Goal: Task Accomplishment & Management: Manage account settings

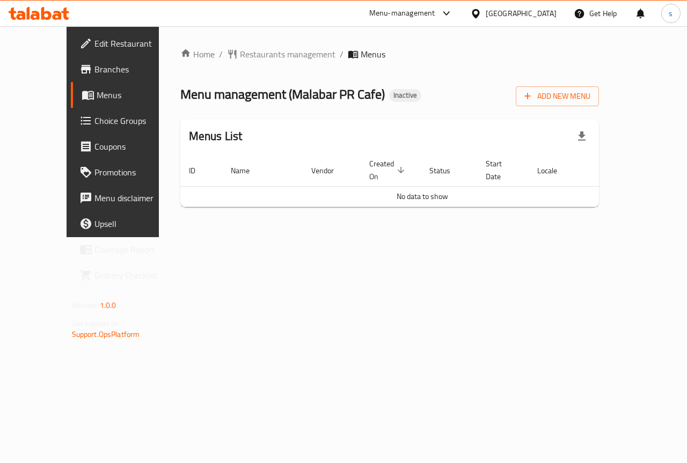
click at [80, 102] on link "Menus" at bounding box center [126, 95] width 111 height 26
click at [79, 101] on link "Menus" at bounding box center [126, 95] width 111 height 26
click at [71, 131] on link "Choice Groups" at bounding box center [126, 121] width 111 height 26
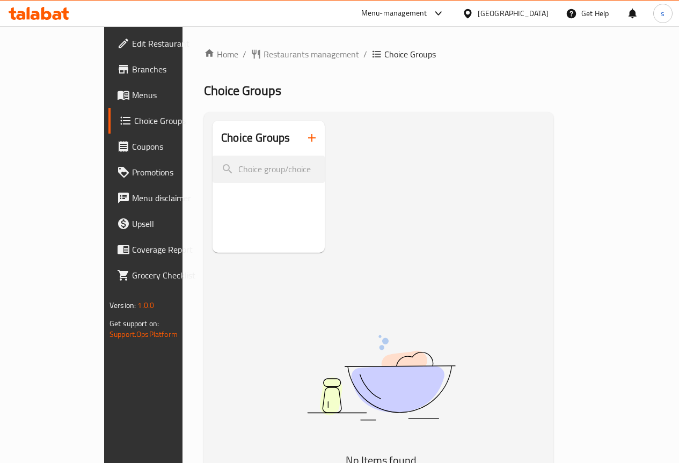
click at [132, 98] on span "Menus" at bounding box center [170, 95] width 77 height 13
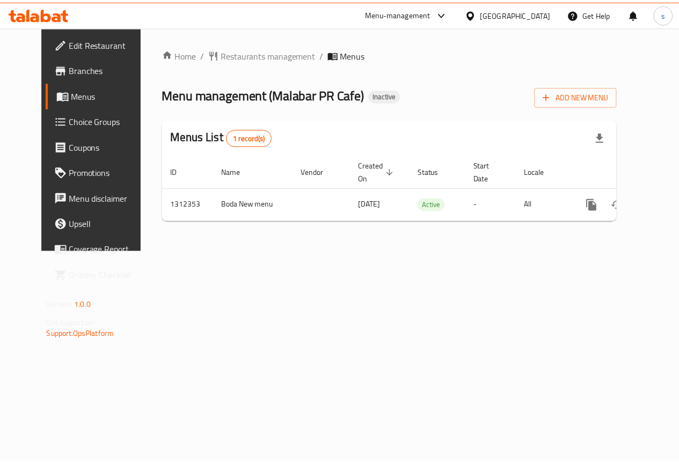
scroll to position [0, 4]
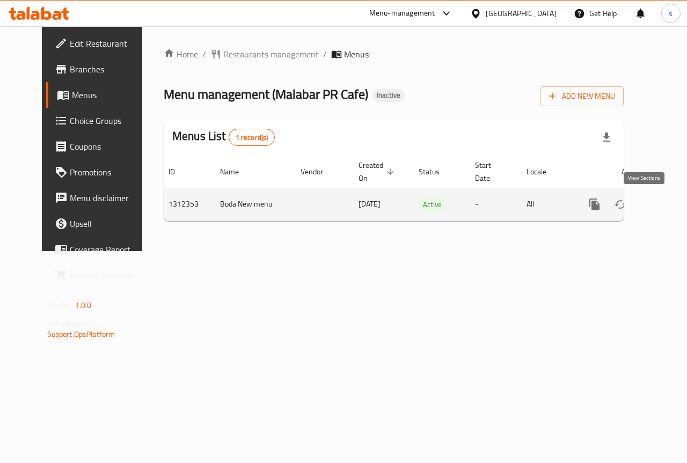
click at [667, 200] on icon "enhanced table" at bounding box center [672, 205] width 10 height 10
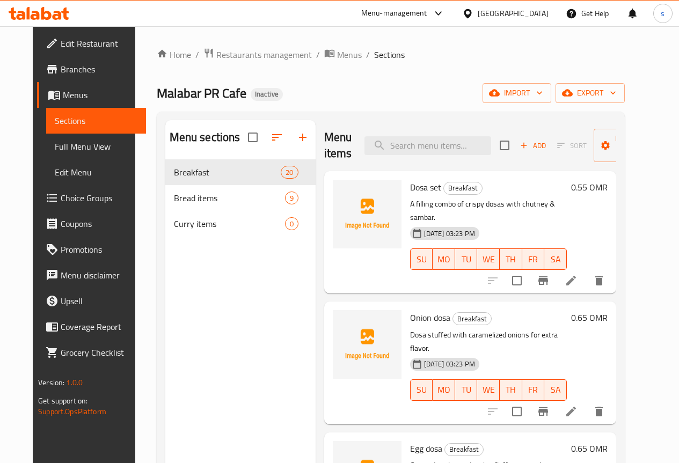
click at [427, 100] on div "Malabar PR Cafe Inactive import export" at bounding box center [391, 93] width 468 height 20
click at [610, 143] on span "Manage items" at bounding box center [629, 145] width 55 height 27
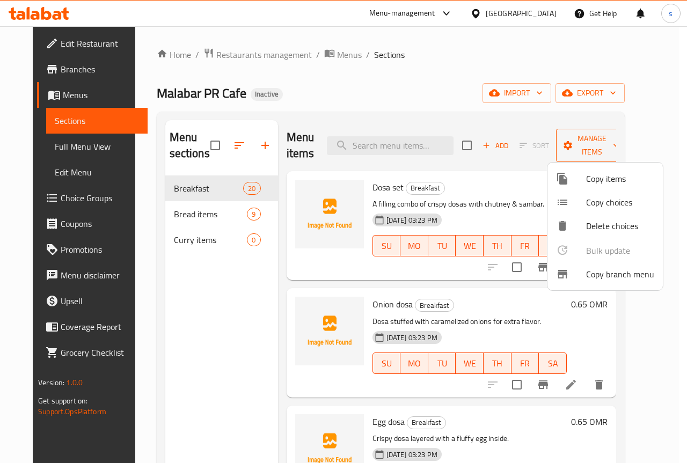
click at [610, 143] on div at bounding box center [343, 231] width 687 height 463
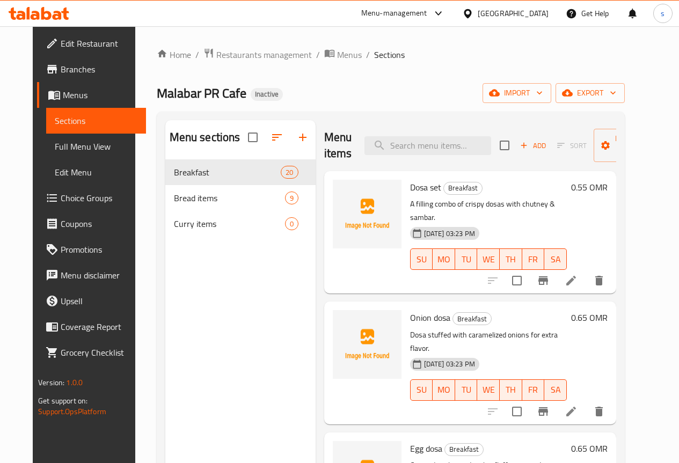
click at [538, 80] on div "Home / Restaurants management / Menus / Sections Malabar PR Cafe Inactive impor…" at bounding box center [391, 320] width 468 height 544
click at [538, 86] on span "import" at bounding box center [517, 92] width 52 height 13
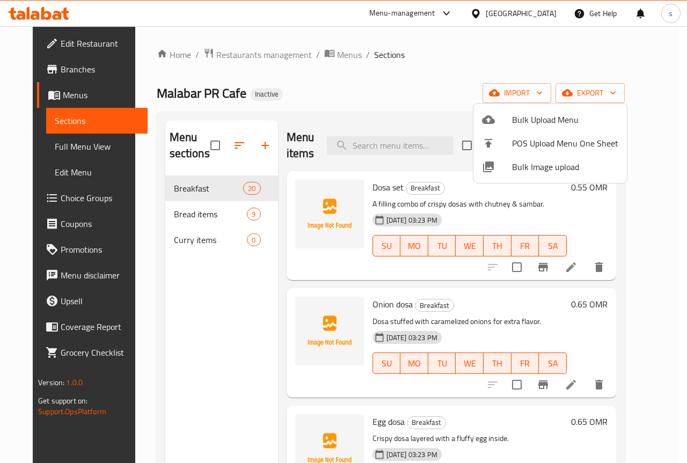
click at [540, 119] on span "Bulk Upload Menu" at bounding box center [565, 119] width 106 height 13
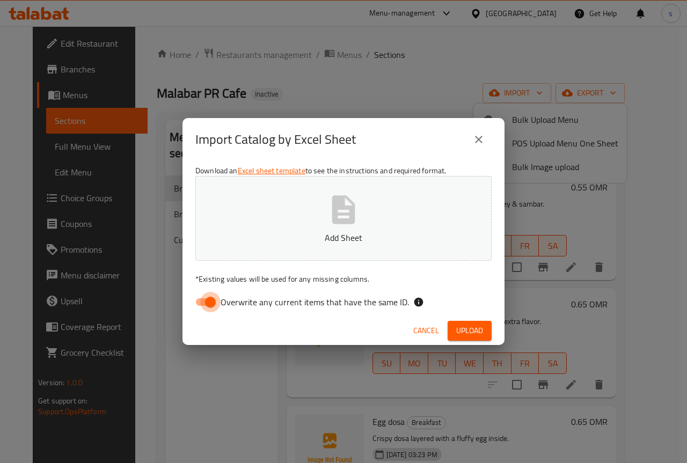
click at [210, 305] on input "Overwrite any current items that have the same ID." at bounding box center [210, 302] width 61 height 20
checkbox input "false"
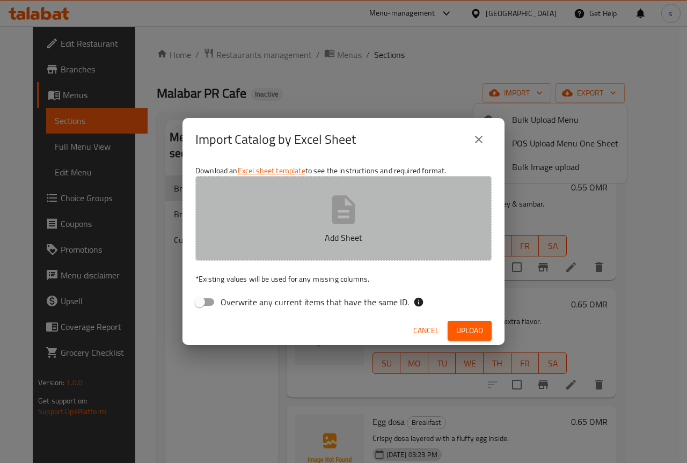
click at [347, 219] on icon "button" at bounding box center [343, 209] width 23 height 28
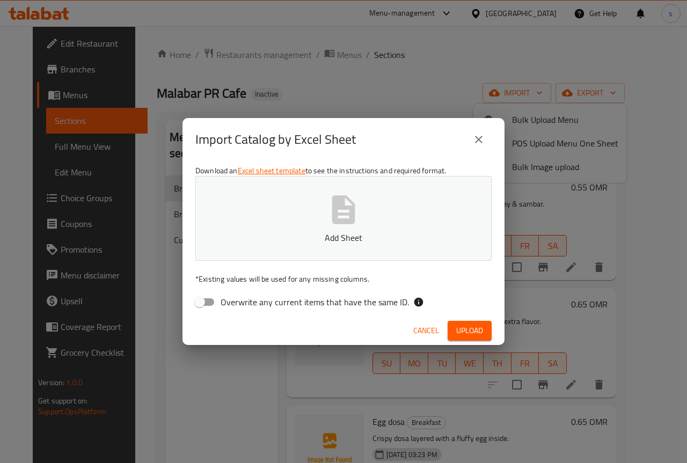
click at [348, 92] on div "Import Catalog by Excel Sheet Download an Excel sheet template to see the instr…" at bounding box center [343, 231] width 687 height 463
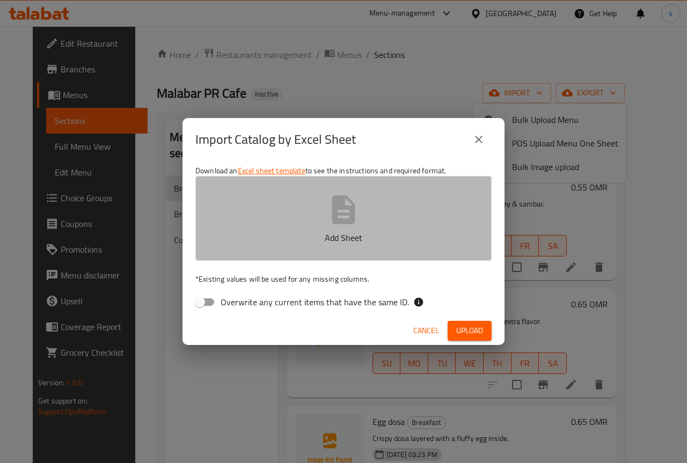
click at [348, 222] on icon "button" at bounding box center [343, 209] width 23 height 28
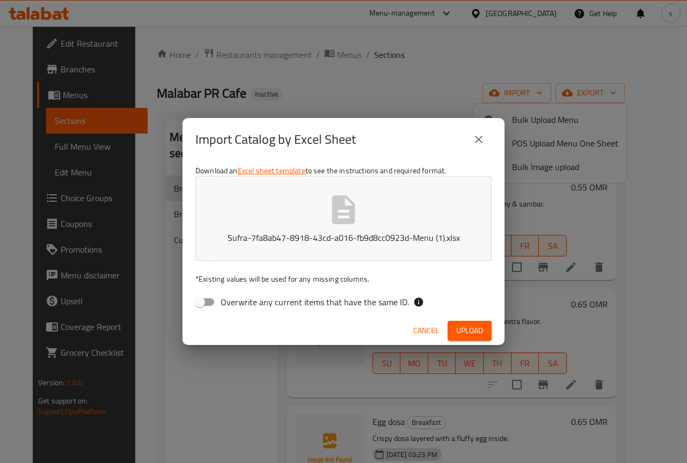
click at [470, 331] on span "Upload" at bounding box center [469, 330] width 27 height 13
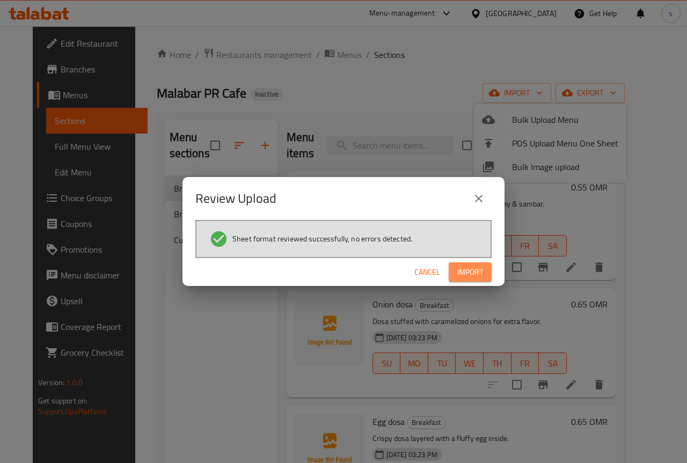
click at [477, 274] on span "Import" at bounding box center [470, 272] width 26 height 13
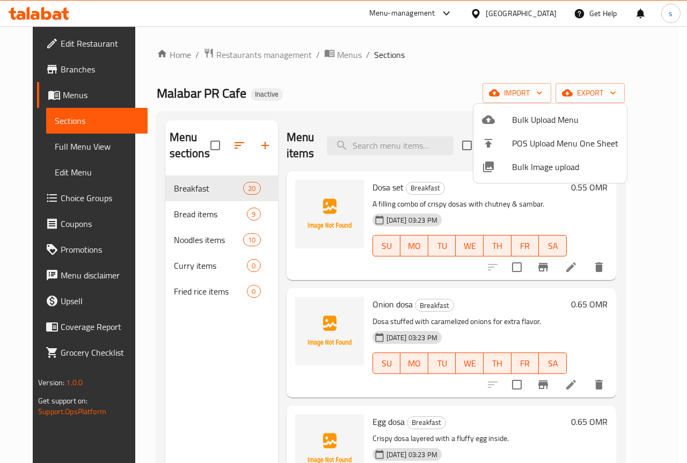
click at [68, 143] on div at bounding box center [343, 231] width 687 height 463
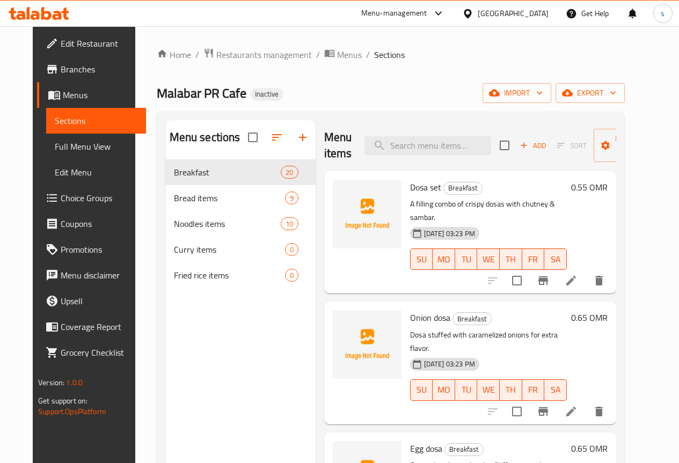
click at [68, 143] on span "Full Menu View" at bounding box center [96, 146] width 83 height 13
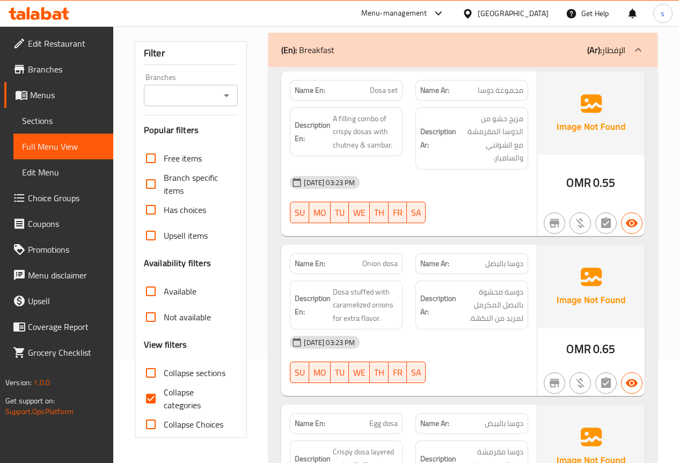
scroll to position [107, 0]
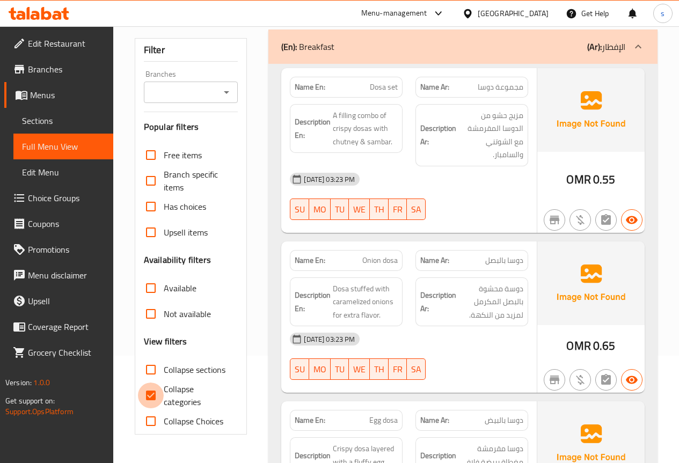
click at [159, 394] on input "Collapse categories" at bounding box center [151, 396] width 26 height 26
checkbox input "false"
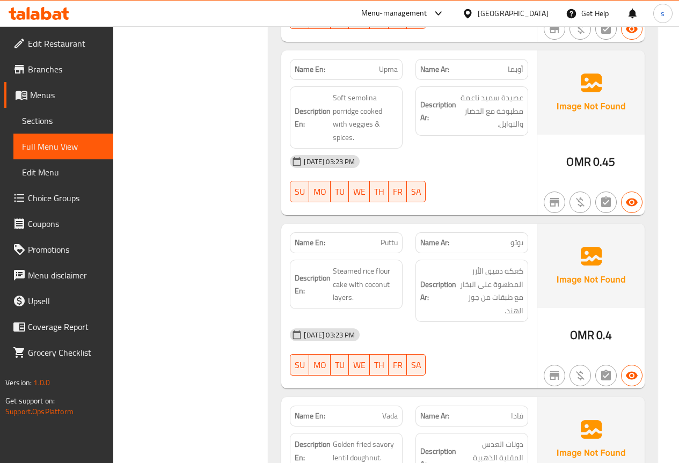
scroll to position [2777, 0]
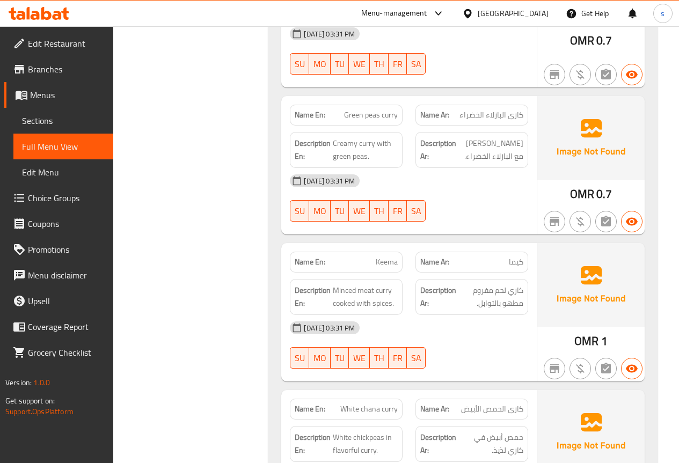
scroll to position [7894, 0]
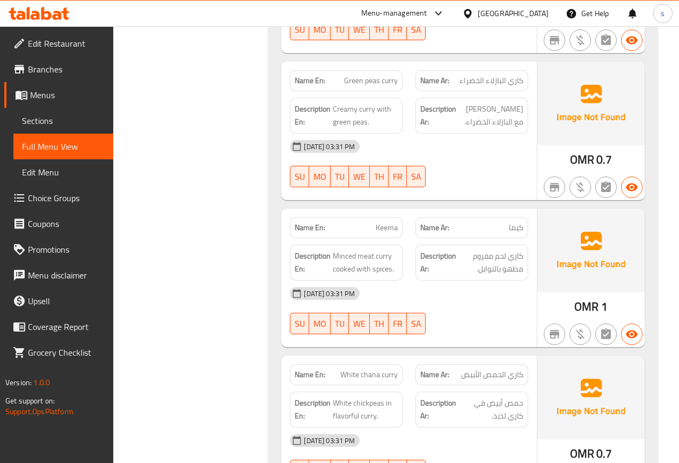
scroll to position [7894, 0]
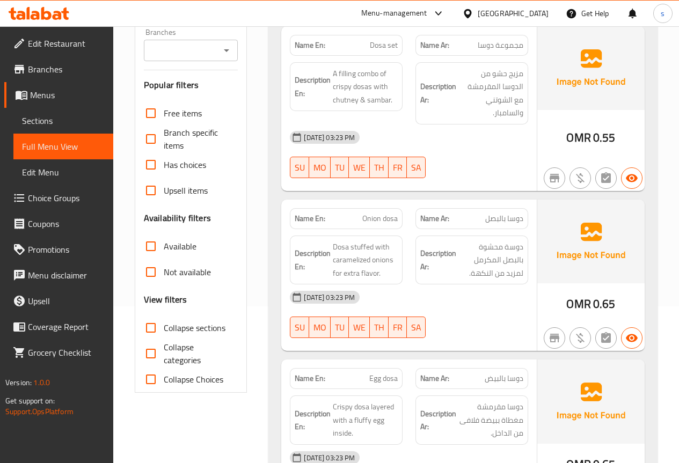
scroll to position [0, 0]
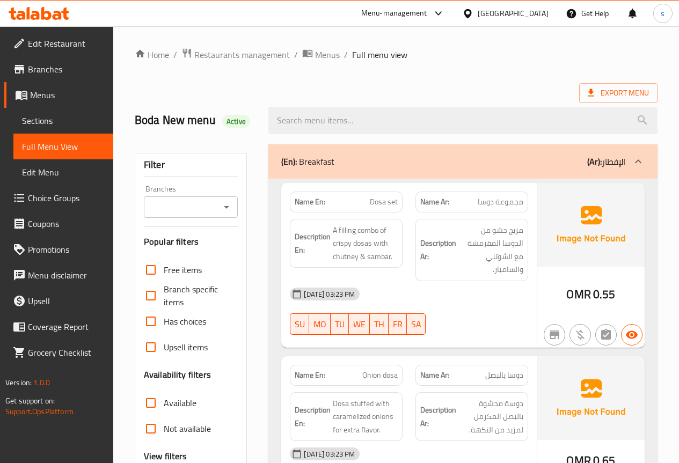
click at [70, 146] on span "Full Menu View" at bounding box center [63, 146] width 83 height 13
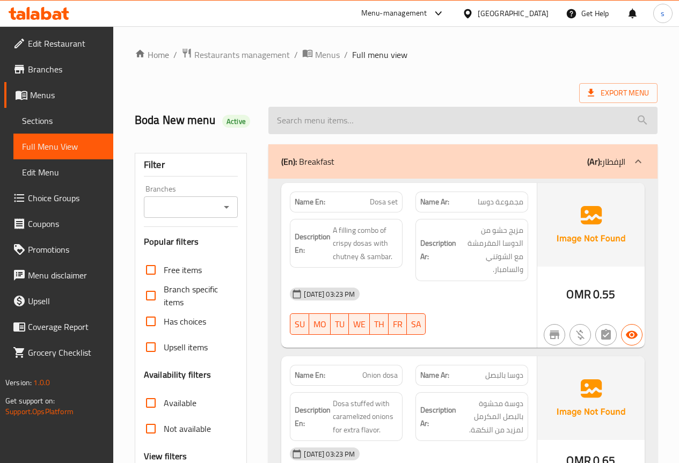
click at [449, 108] on input "search" at bounding box center [462, 120] width 389 height 27
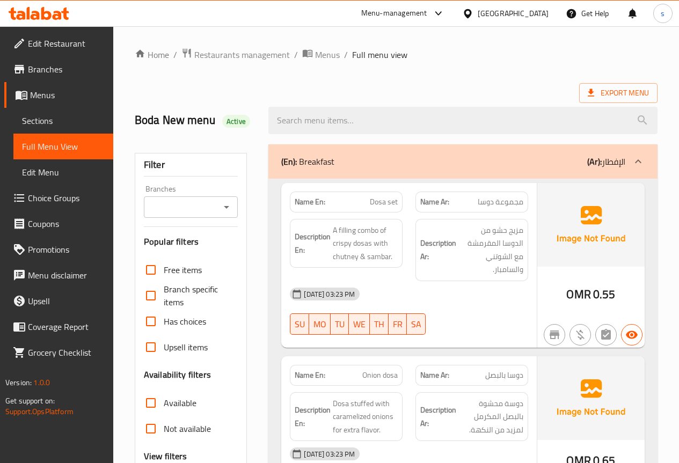
click at [367, 89] on div "Export Menu" at bounding box center [396, 93] width 523 height 20
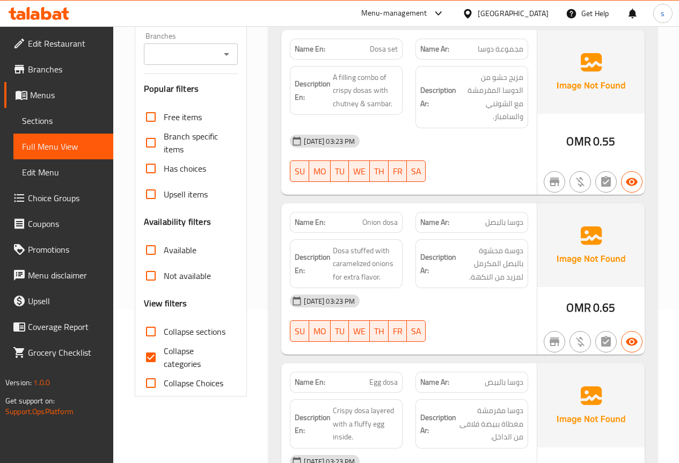
scroll to position [268, 0]
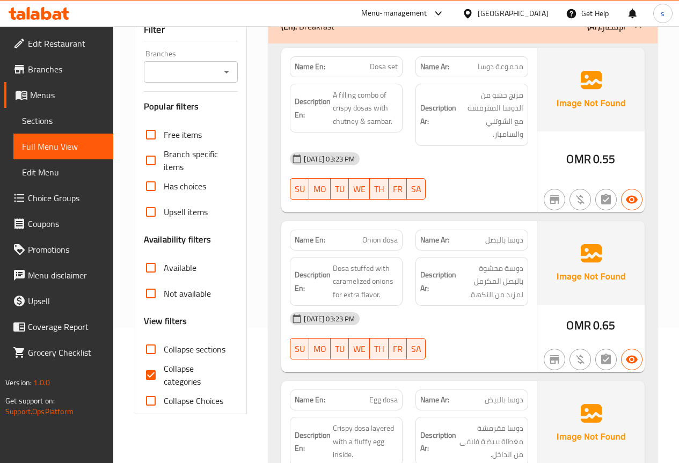
scroll to position [161, 0]
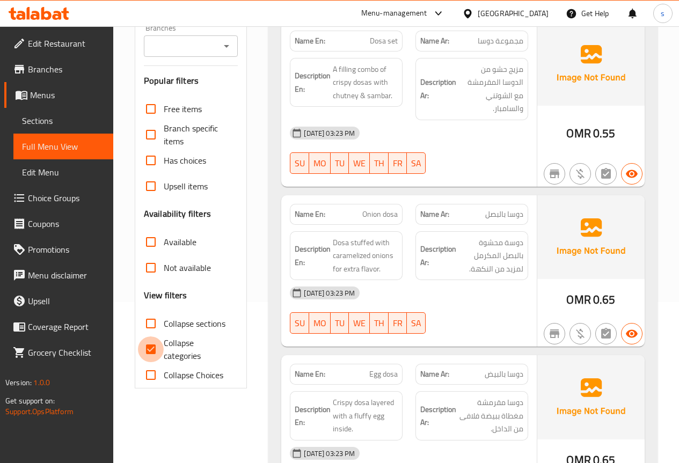
click at [157, 345] on input "Collapse categories" at bounding box center [151, 349] width 26 height 26
checkbox input "false"
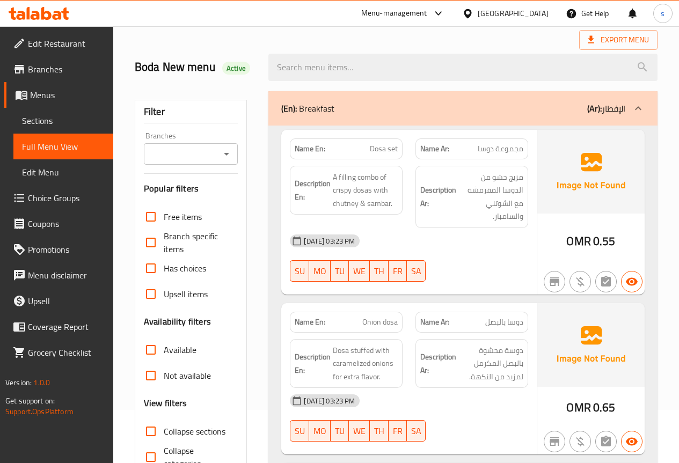
scroll to position [0, 0]
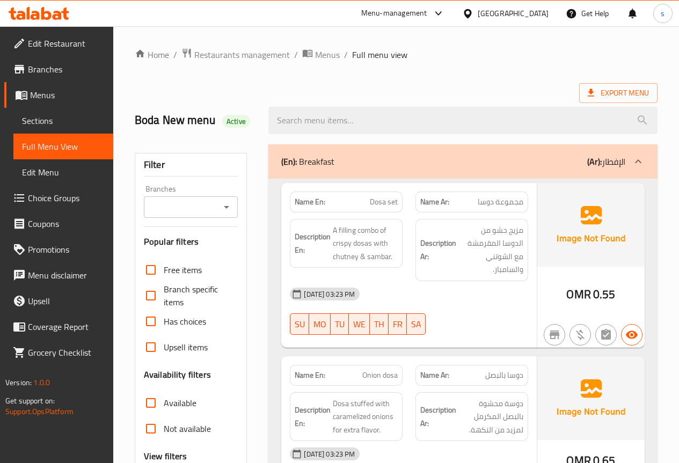
click at [328, 92] on div "Export Menu" at bounding box center [396, 93] width 523 height 20
click at [60, 118] on span "Sections" at bounding box center [63, 120] width 83 height 13
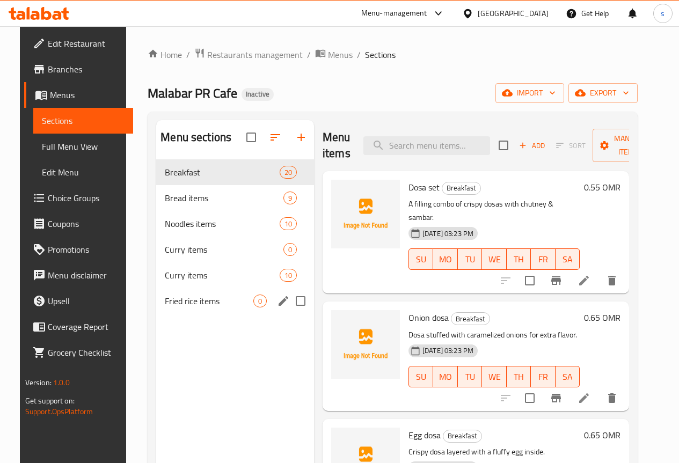
click at [188, 307] on span "Fried rice items" at bounding box center [209, 301] width 89 height 13
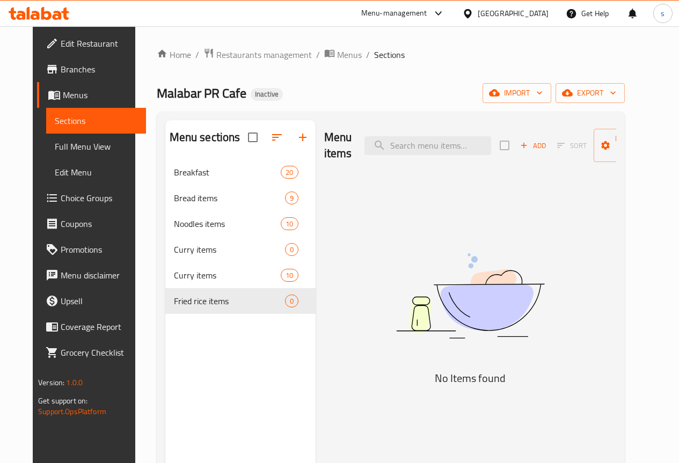
click at [68, 145] on span "Full Menu View" at bounding box center [96, 146] width 83 height 13
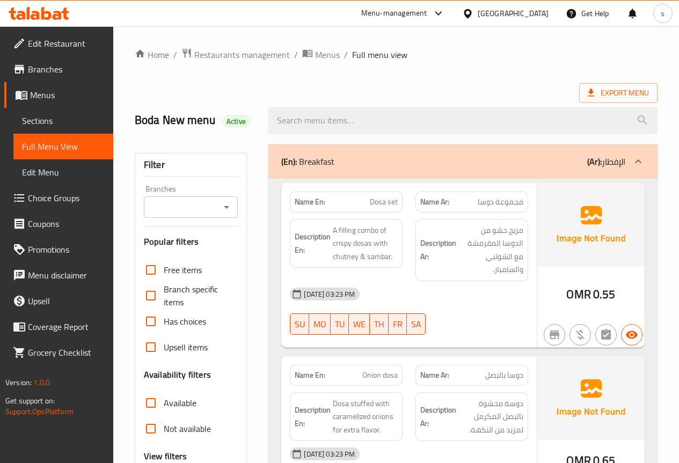
click at [346, 91] on div "Export Menu" at bounding box center [396, 93] width 523 height 20
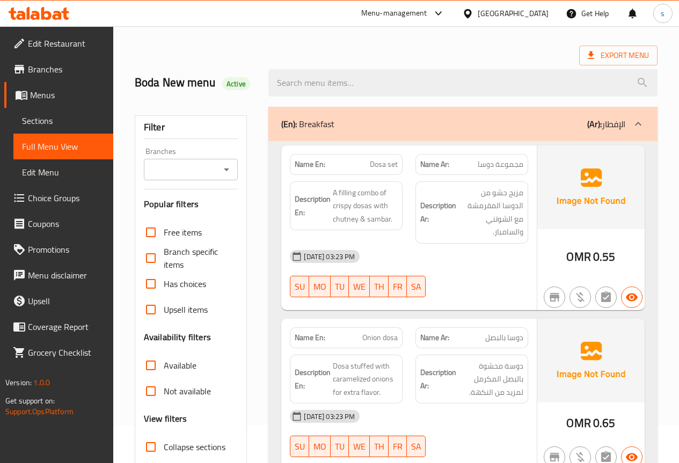
scroll to position [161, 0]
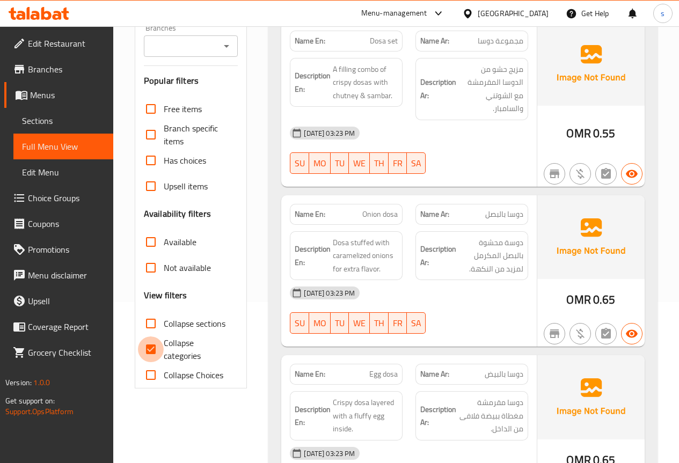
click at [151, 348] on input "Collapse categories" at bounding box center [151, 349] width 26 height 26
checkbox input "false"
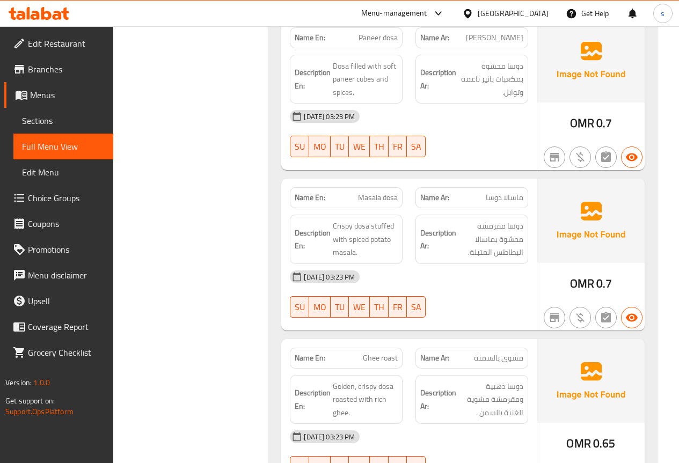
scroll to position [0, 0]
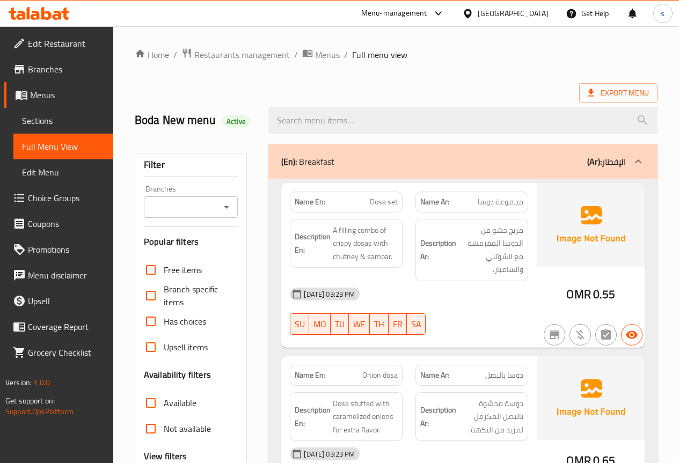
click at [61, 124] on span "Sections" at bounding box center [63, 120] width 83 height 13
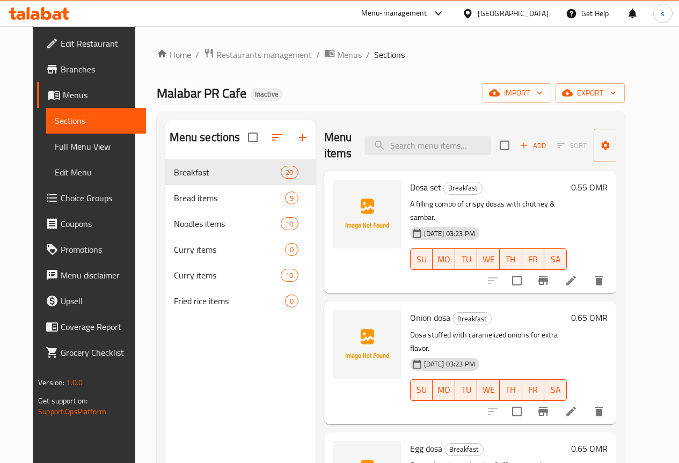
click at [192, 145] on h2 "Menu sections" at bounding box center [205, 137] width 71 height 16
click at [241, 149] on input "checkbox" at bounding box center [252, 137] width 23 height 23
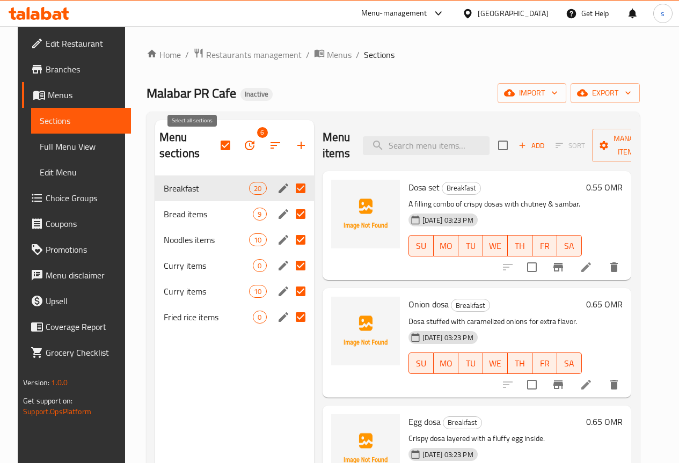
click at [214, 150] on input "checkbox" at bounding box center [225, 145] width 23 height 23
checkbox input "false"
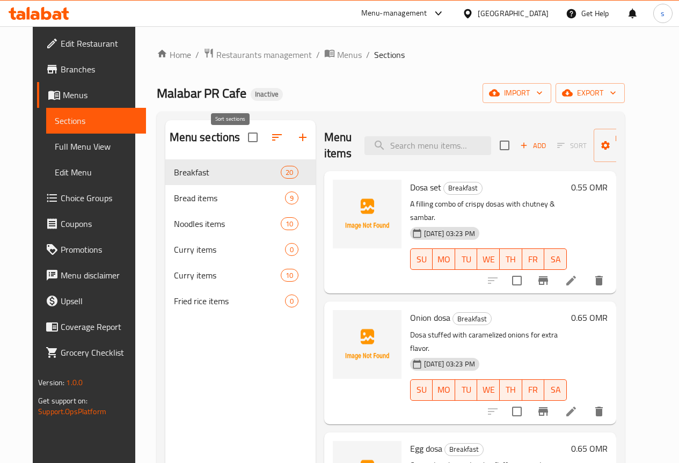
click at [270, 144] on icon "button" at bounding box center [276, 137] width 13 height 13
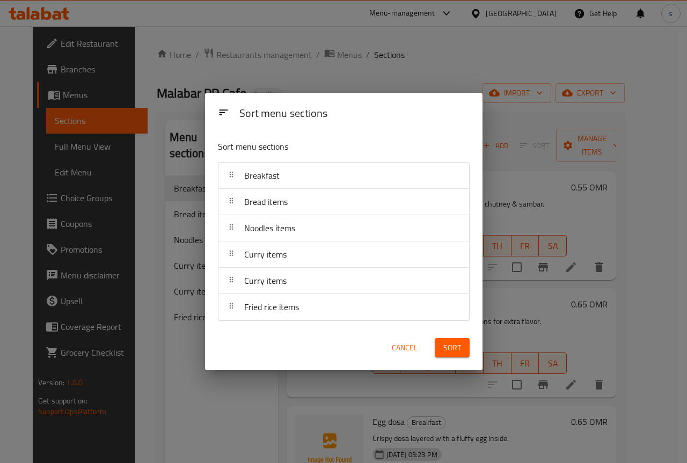
click at [281, 319] on div "Fried rice items" at bounding box center [271, 307] width 63 height 26
click at [234, 315] on div at bounding box center [231, 306] width 17 height 21
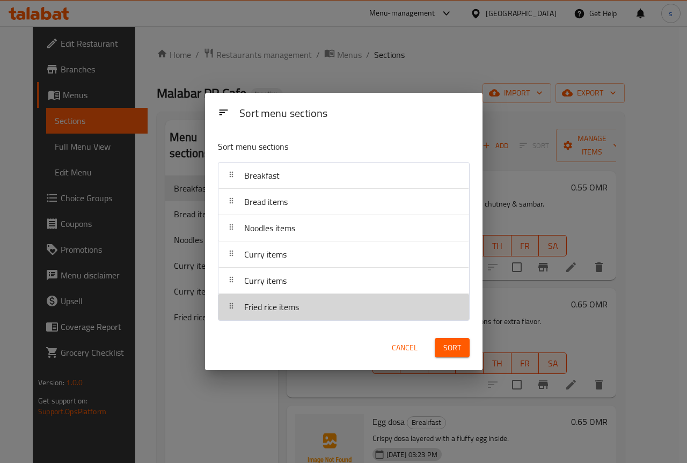
click at [234, 315] on div at bounding box center [231, 306] width 17 height 21
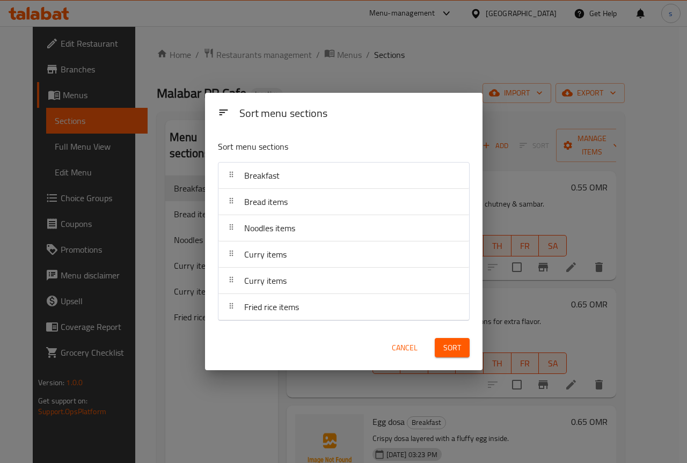
click at [449, 349] on span "Sort" at bounding box center [452, 347] width 18 height 13
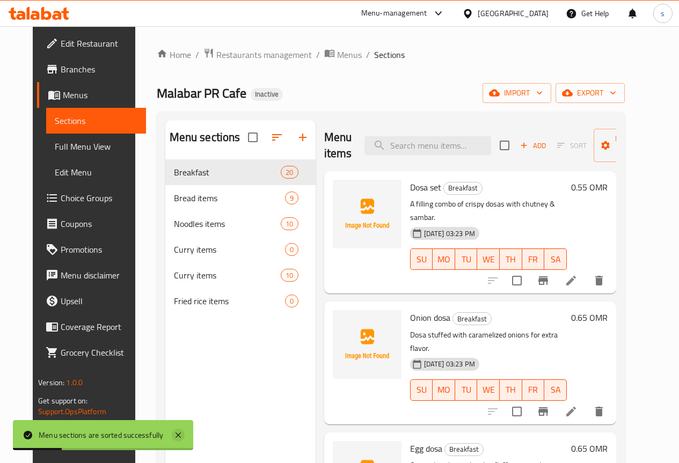
click at [179, 439] on icon at bounding box center [178, 435] width 13 height 13
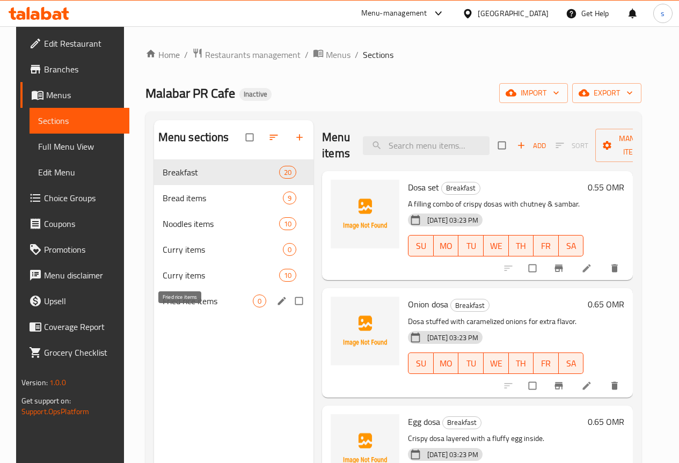
click at [185, 307] on span "Fried rice items" at bounding box center [208, 301] width 90 height 13
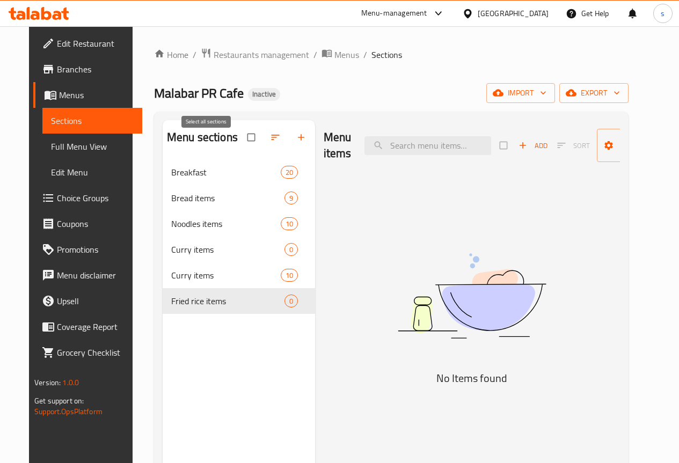
click at [241, 144] on input "checkbox" at bounding box center [252, 137] width 23 height 20
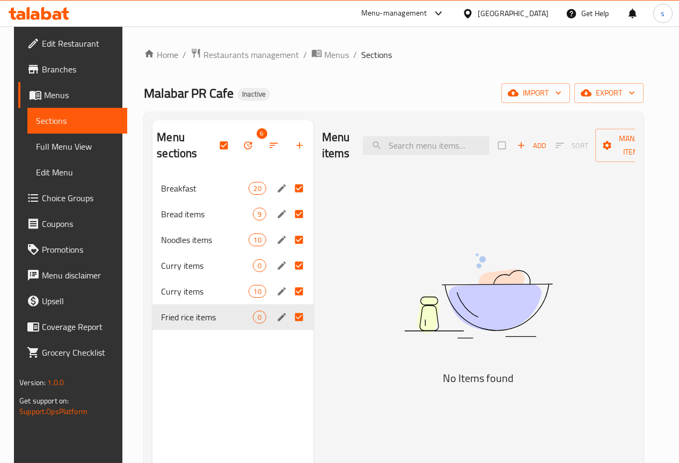
click at [289, 185] on input "Menu sections" at bounding box center [300, 188] width 23 height 20
checkbox input "false"
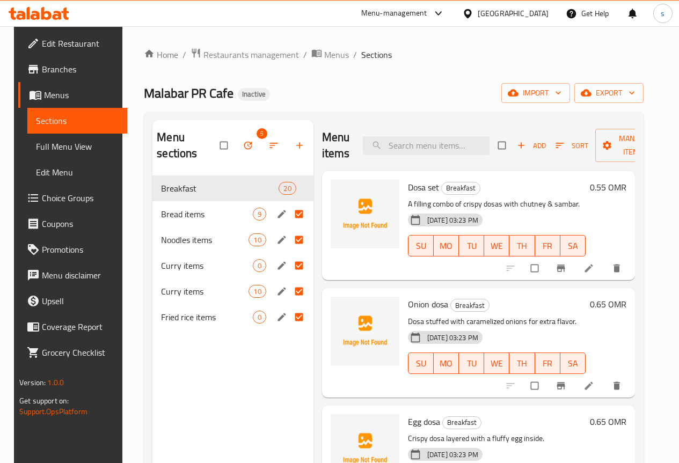
click at [289, 210] on input "Menu sections" at bounding box center [300, 214] width 23 height 20
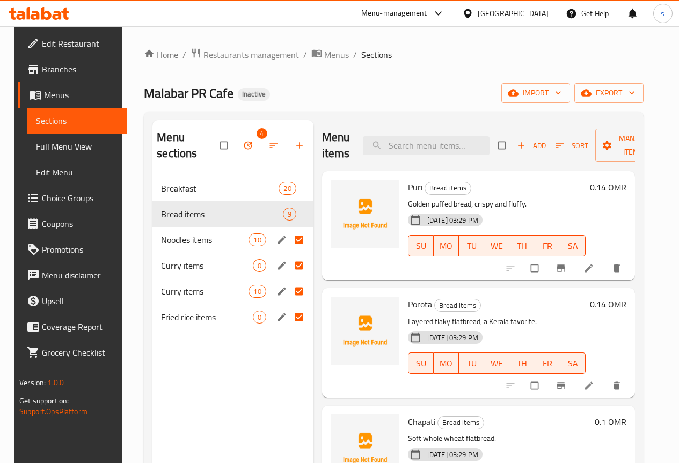
click at [254, 252] on div "Noodles items 10" at bounding box center [232, 240] width 161 height 26
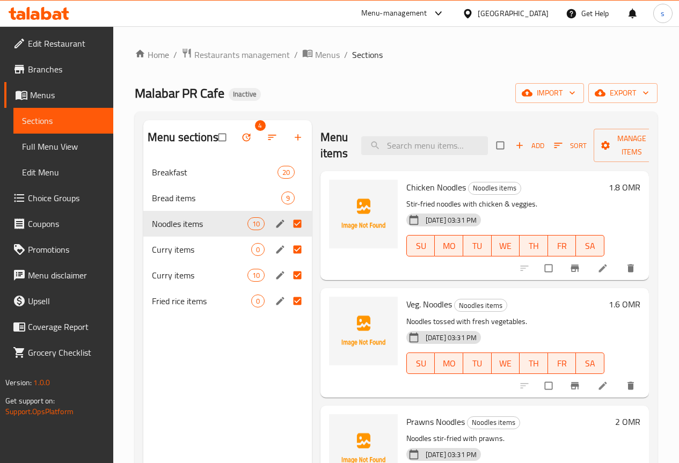
click at [287, 260] on input "Menu sections" at bounding box center [298, 249] width 23 height 20
checkbox input "false"
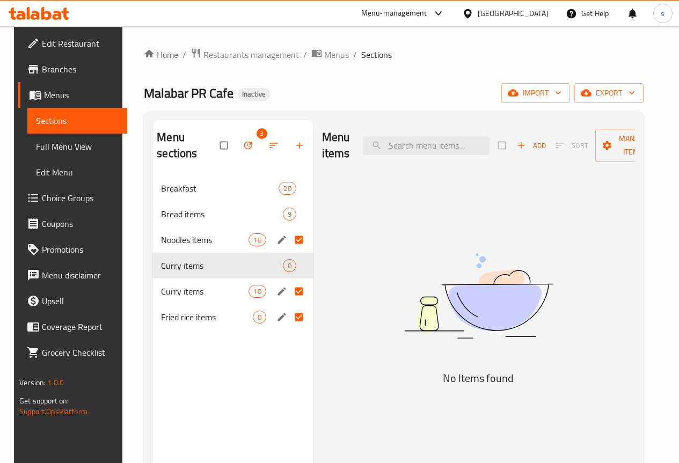
click at [289, 296] on input "Menu sections" at bounding box center [300, 291] width 23 height 20
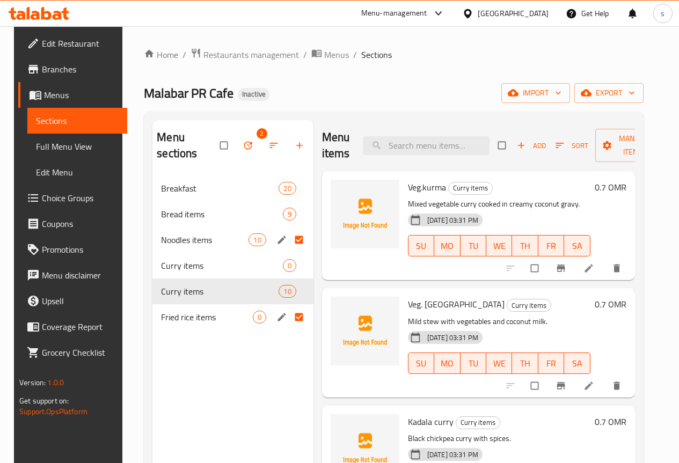
click at [289, 237] on input "Menu sections" at bounding box center [300, 240] width 23 height 20
checkbox input "false"
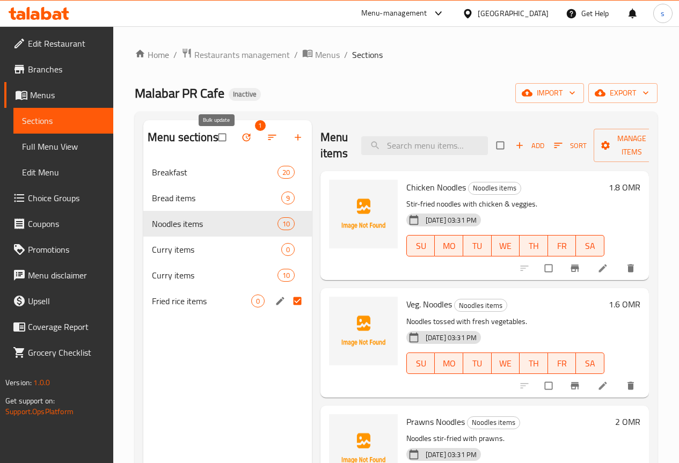
click at [234, 149] on button "button" at bounding box center [247, 138] width 26 height 24
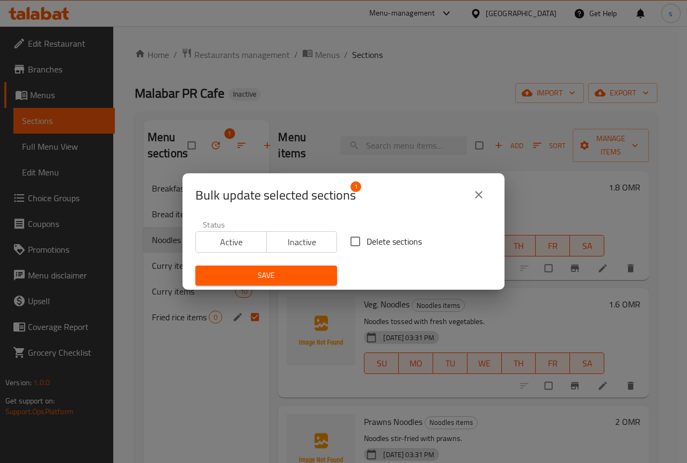
click at [362, 242] on input "Delete sections" at bounding box center [355, 241] width 23 height 23
checkbox input "true"
click at [481, 197] on icon "close" at bounding box center [479, 195] width 8 height 8
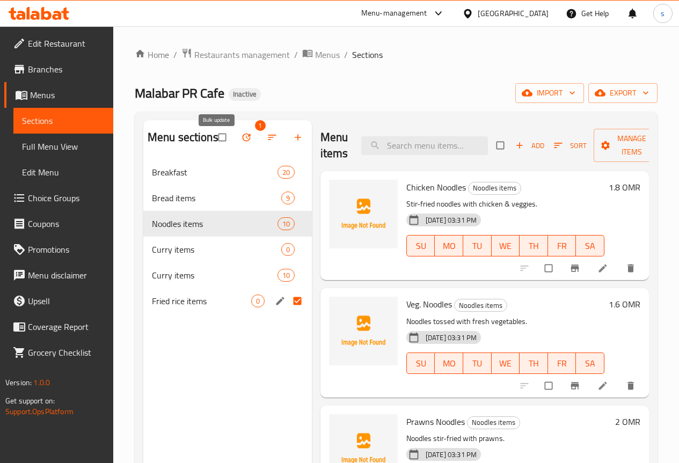
click at [242, 142] on icon "button" at bounding box center [246, 138] width 8 height 8
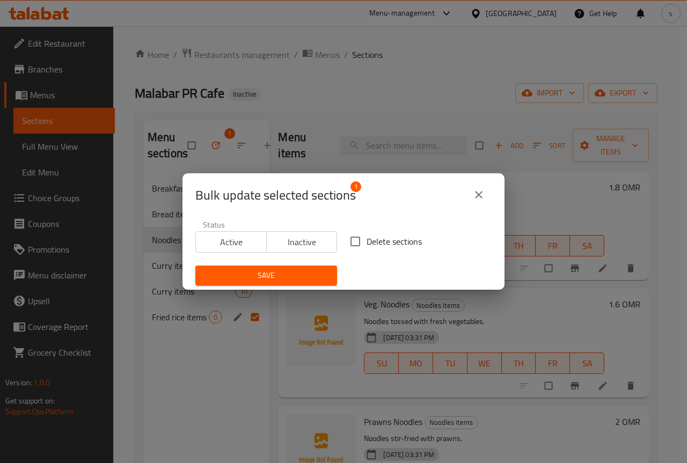
click at [354, 240] on input "Delete sections" at bounding box center [355, 241] width 23 height 23
checkbox input "true"
click at [307, 270] on span "Save" at bounding box center [266, 275] width 124 height 13
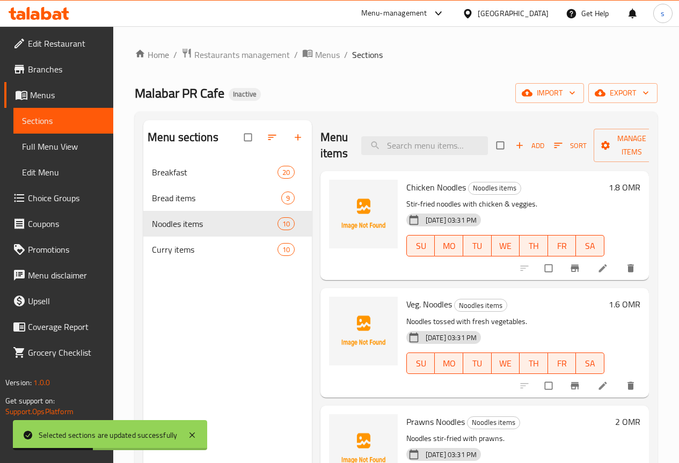
click at [62, 175] on span "Edit Menu" at bounding box center [63, 172] width 83 height 13
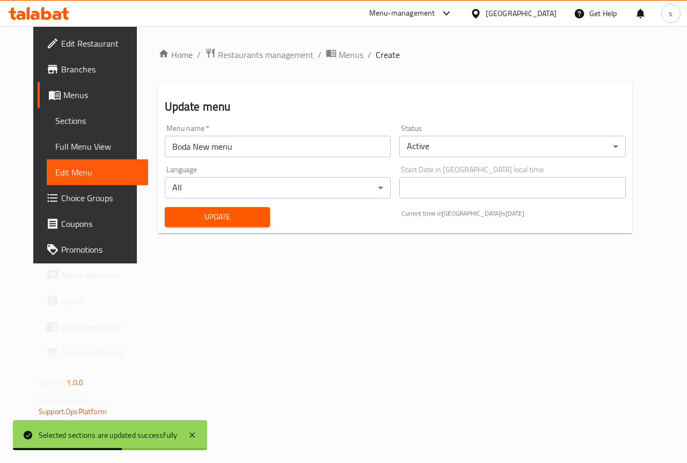
click at [69, 132] on link "Sections" at bounding box center [97, 121] width 101 height 26
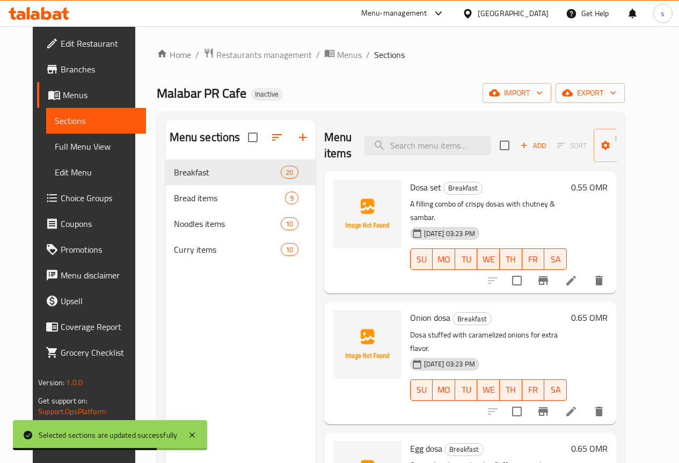
click at [57, 151] on span "Full Menu View" at bounding box center [96, 146] width 83 height 13
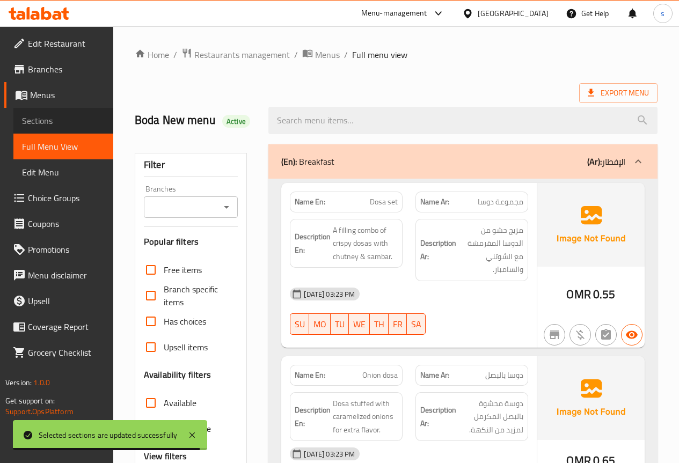
click at [68, 120] on span "Sections" at bounding box center [63, 120] width 83 height 13
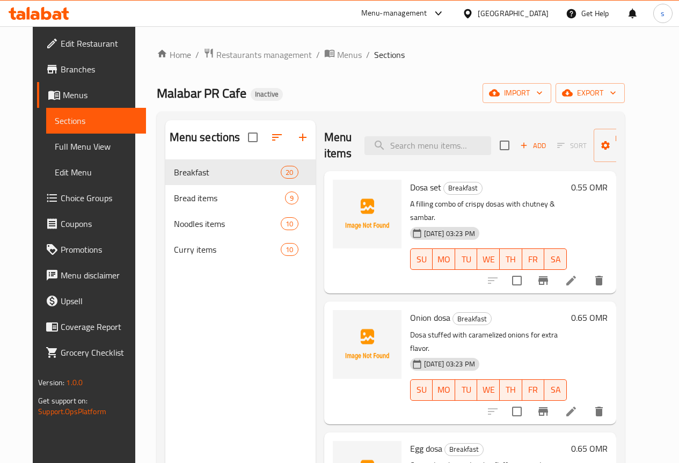
click at [63, 101] on span "Menus" at bounding box center [100, 95] width 75 height 13
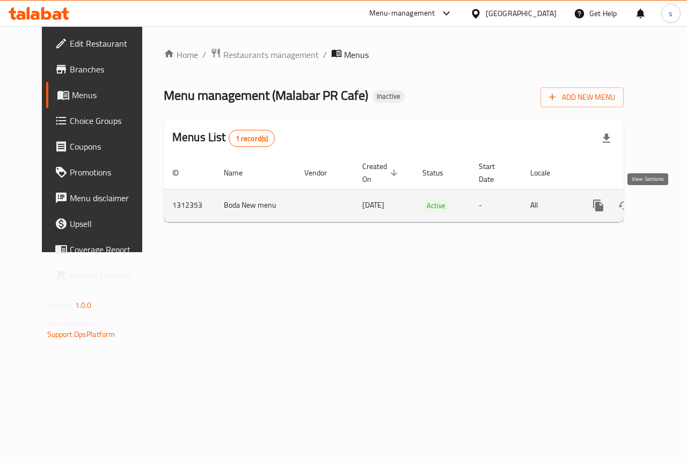
click at [663, 212] on link "enhanced table" at bounding box center [676, 206] width 26 height 26
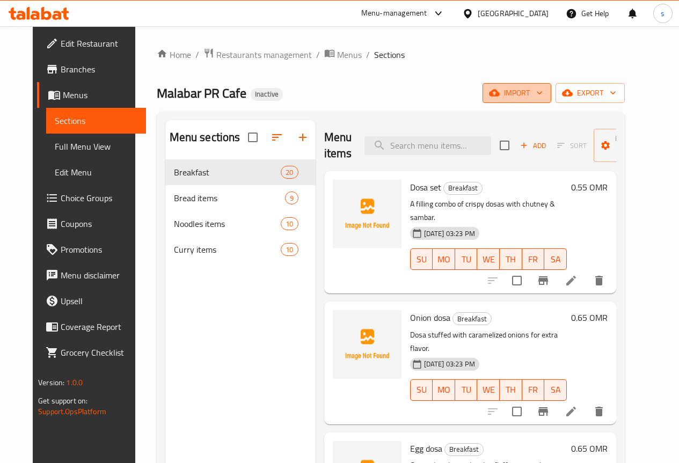
click at [543, 93] on span "import" at bounding box center [517, 92] width 52 height 13
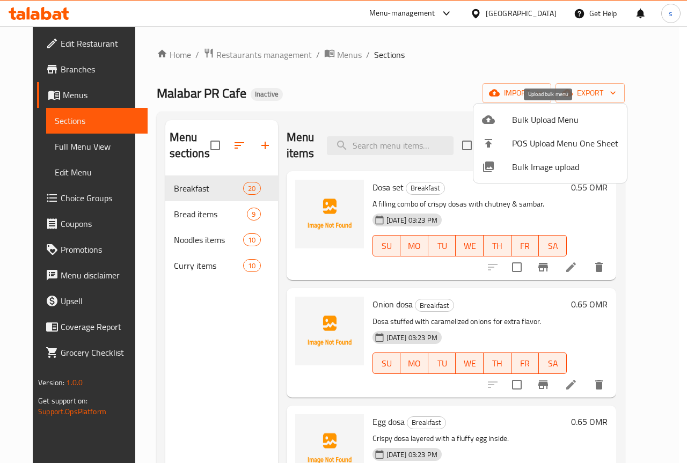
click at [545, 122] on span "Bulk Upload Menu" at bounding box center [565, 119] width 106 height 13
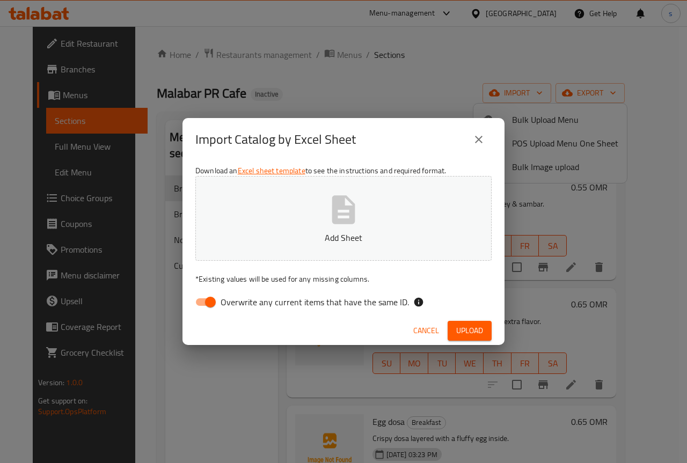
click at [209, 306] on input "Overwrite any current items that have the same ID." at bounding box center [210, 302] width 61 height 20
checkbox input "false"
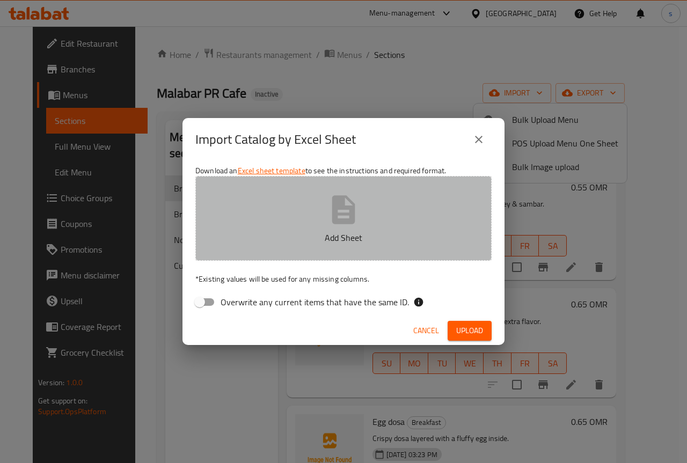
click at [306, 235] on p "Add Sheet" at bounding box center [343, 237] width 263 height 13
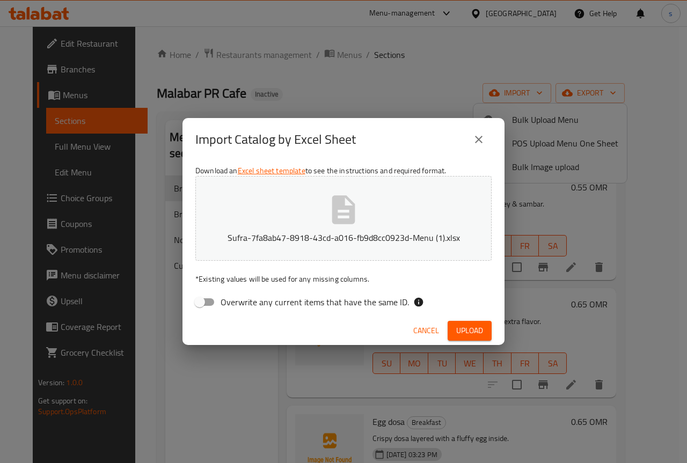
click at [469, 334] on span "Upload" at bounding box center [469, 330] width 27 height 13
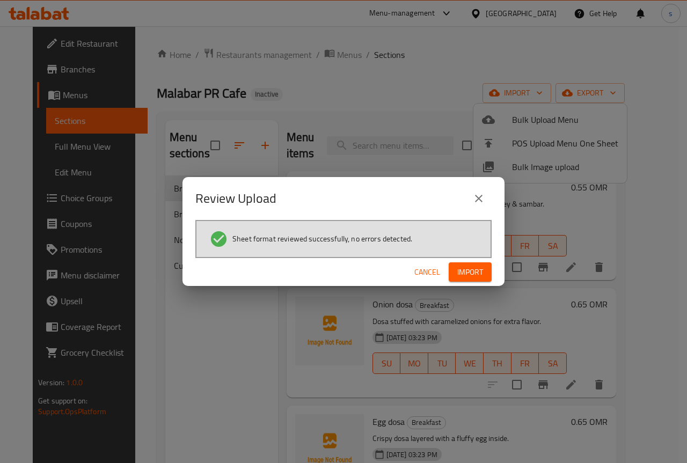
click at [479, 270] on span "Import" at bounding box center [470, 272] width 26 height 13
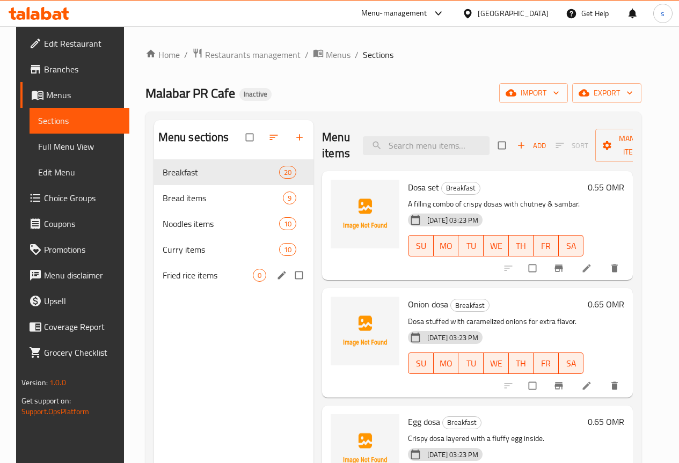
click at [202, 284] on div "Fried rice items 0" at bounding box center [234, 275] width 160 height 26
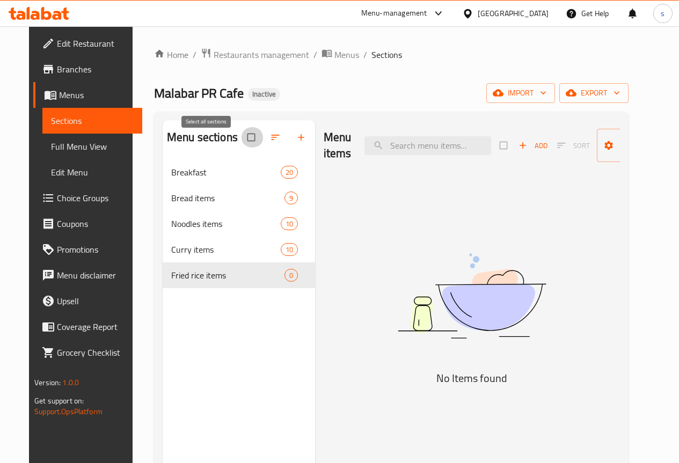
click at [241, 145] on input "checkbox" at bounding box center [252, 137] width 23 height 20
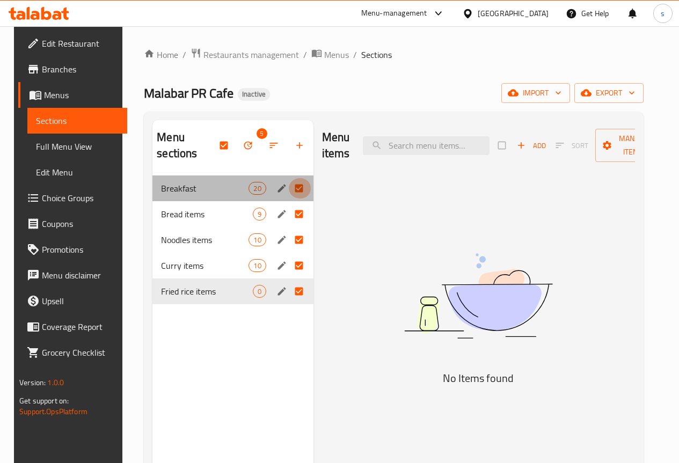
click at [289, 189] on input "Menu sections" at bounding box center [300, 188] width 23 height 20
checkbox input "false"
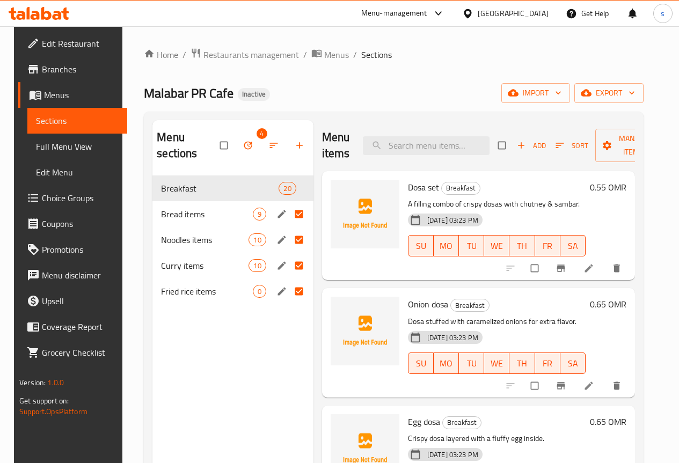
click at [289, 214] on input "Menu sections" at bounding box center [300, 214] width 23 height 20
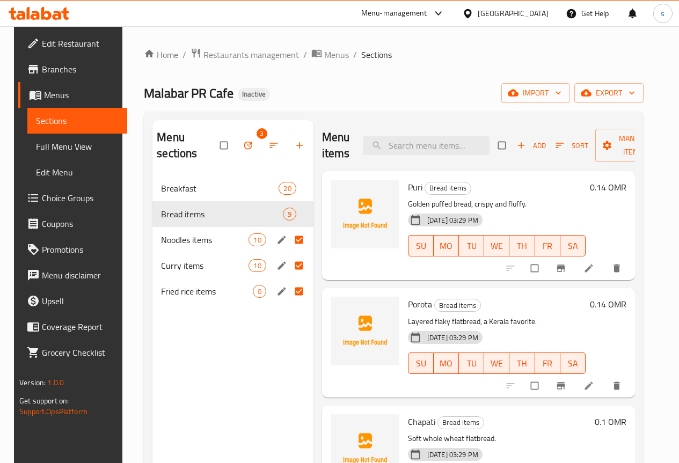
click at [289, 237] on input "Menu sections" at bounding box center [300, 240] width 23 height 20
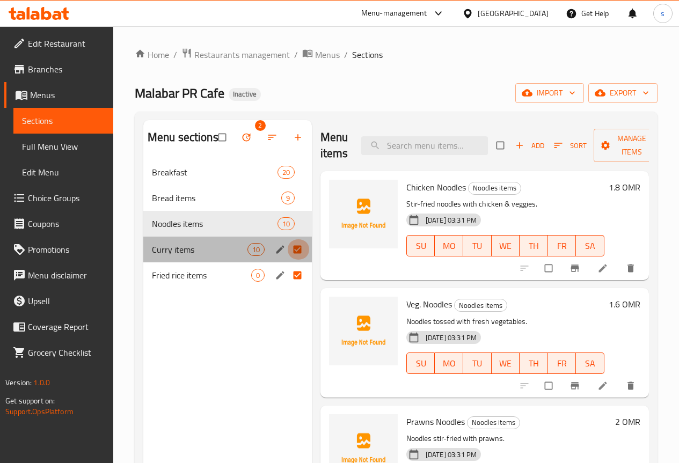
click at [287, 260] on input "Menu sections" at bounding box center [298, 249] width 23 height 20
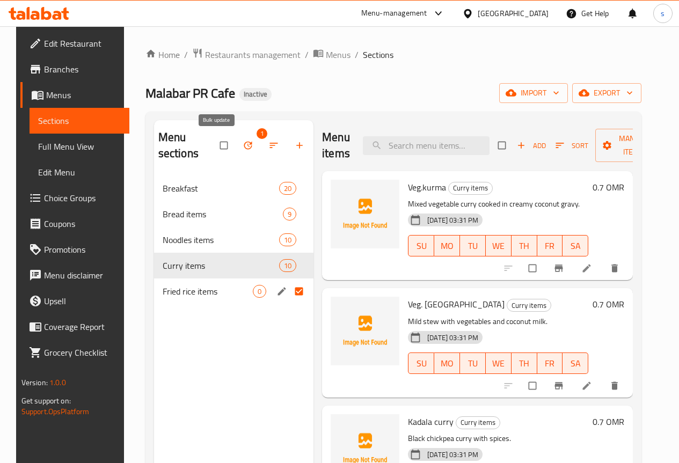
click at [244, 145] on icon "button" at bounding box center [248, 146] width 8 height 8
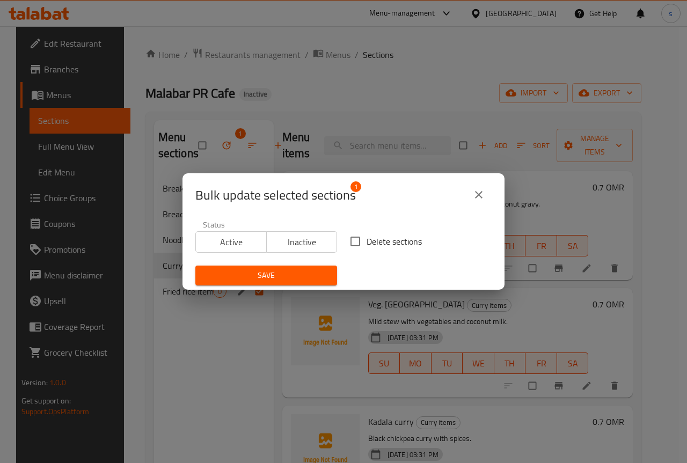
click at [367, 241] on span "Delete sections" at bounding box center [394, 241] width 55 height 13
click at [365, 241] on input "Delete sections" at bounding box center [355, 241] width 23 height 23
checkbox input "true"
click at [306, 270] on span "Save" at bounding box center [266, 275] width 124 height 13
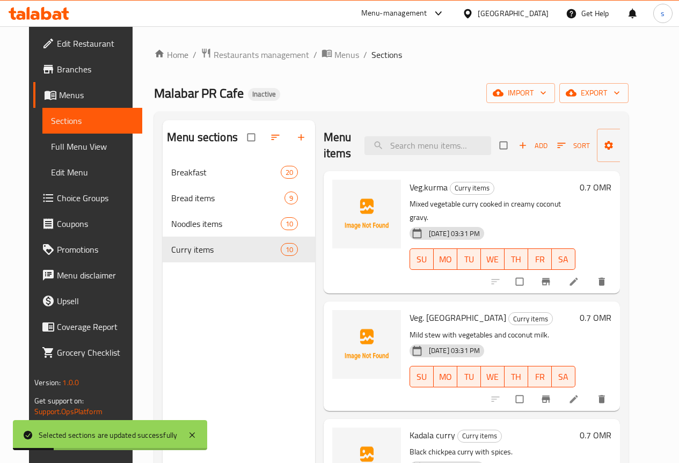
click at [59, 94] on span "Menus" at bounding box center [96, 95] width 75 height 13
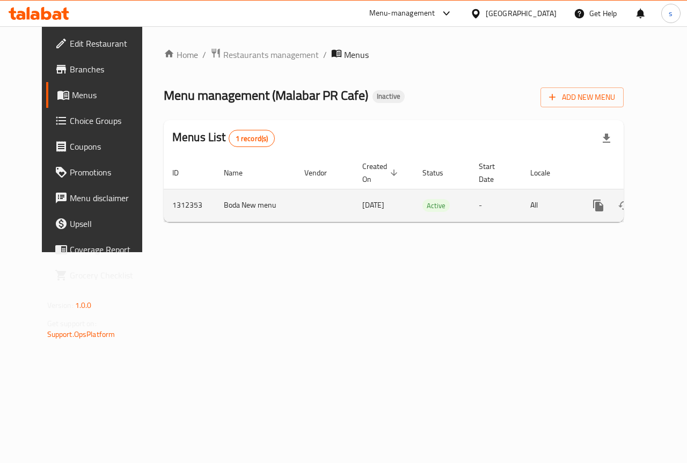
click at [669, 201] on icon "enhanced table" at bounding box center [675, 205] width 13 height 13
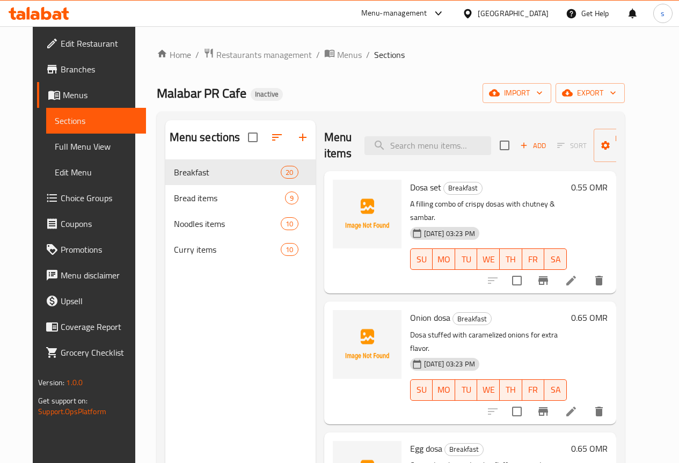
click at [540, 105] on div "Home / Restaurants management / Menus / Sections Malabar PR Cafe Inactive impor…" at bounding box center [391, 320] width 468 height 544
click at [541, 102] on button "import" at bounding box center [516, 93] width 69 height 20
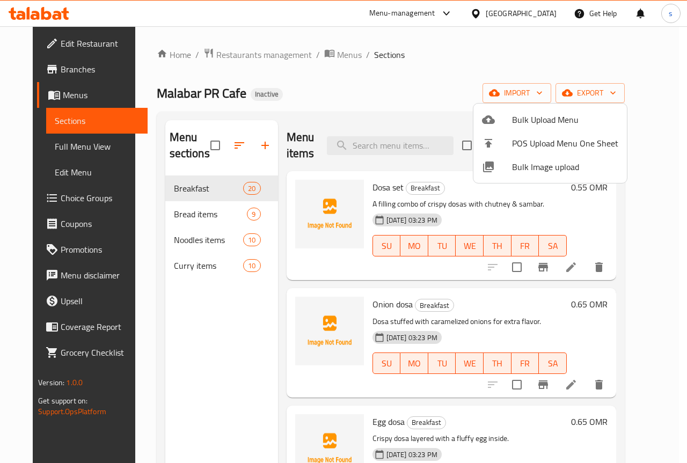
click at [518, 124] on span "Bulk Upload Menu" at bounding box center [565, 119] width 106 height 13
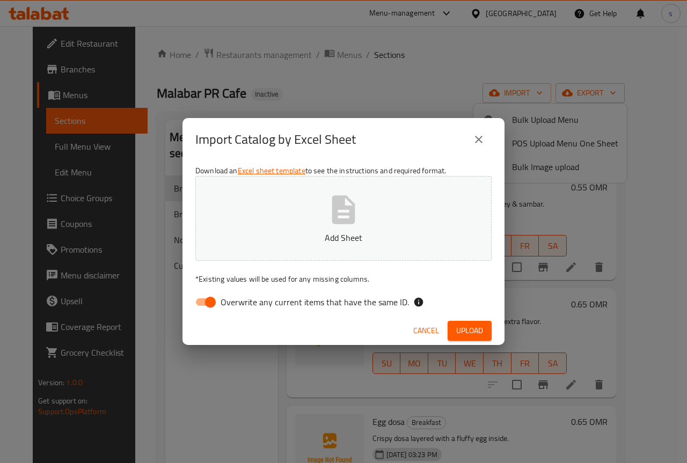
click at [206, 299] on input "Overwrite any current items that have the same ID." at bounding box center [210, 302] width 61 height 20
checkbox input "false"
click at [342, 212] on icon "button" at bounding box center [343, 210] width 34 height 34
click at [474, 329] on span "Upload" at bounding box center [469, 330] width 27 height 13
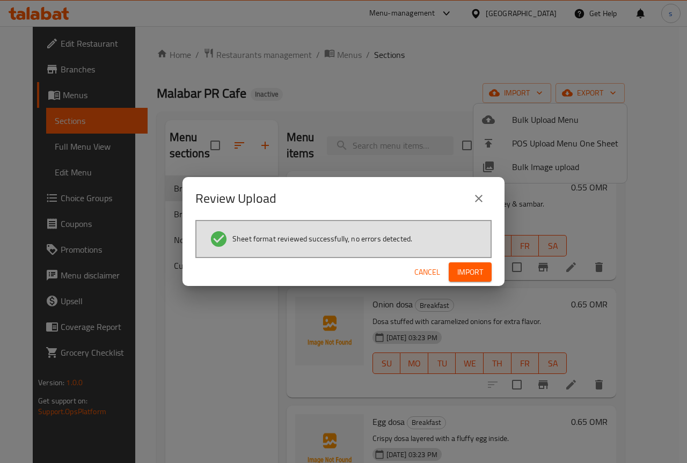
click at [478, 275] on span "Import" at bounding box center [470, 272] width 26 height 13
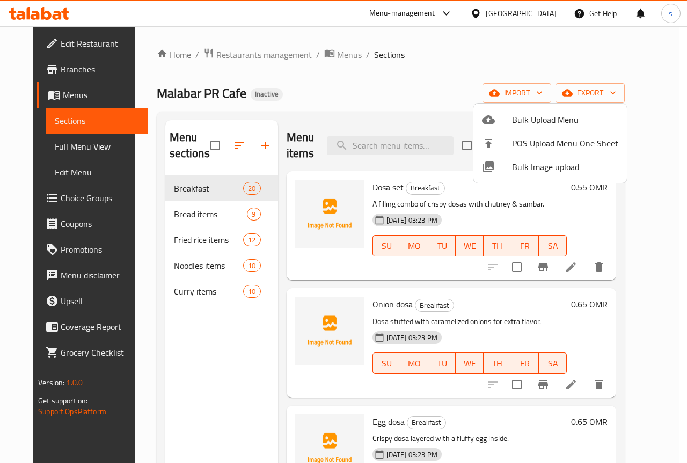
click at [188, 243] on div at bounding box center [343, 231] width 687 height 463
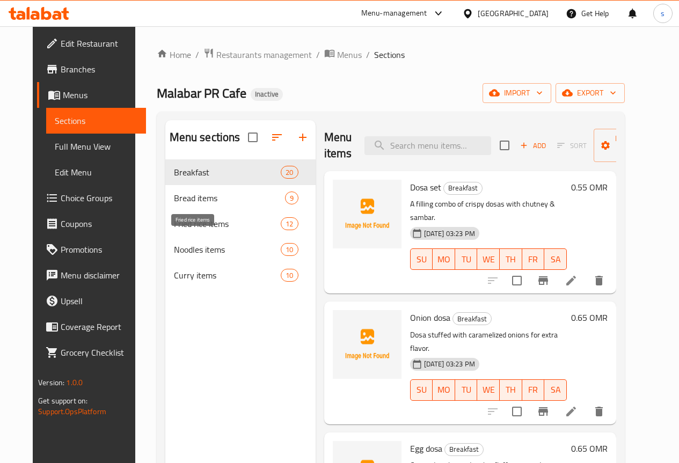
click at [188, 230] on span "Fried rice items" at bounding box center [227, 223] width 107 height 13
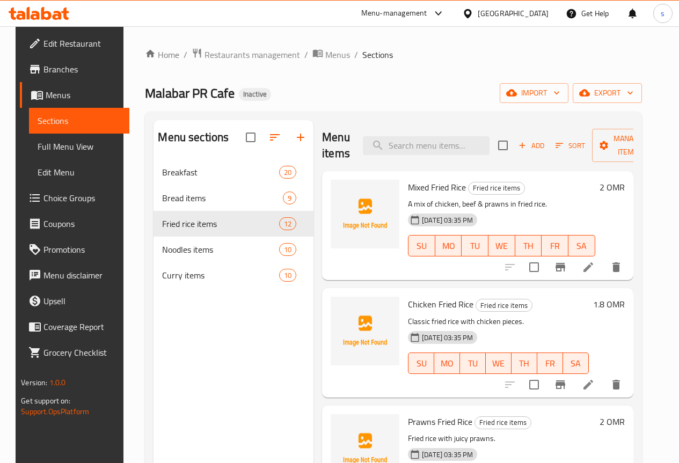
click at [379, 91] on div "Malabar PR Cafe Inactive import export" at bounding box center [393, 93] width 496 height 20
click at [69, 128] on link "Sections" at bounding box center [79, 121] width 100 height 26
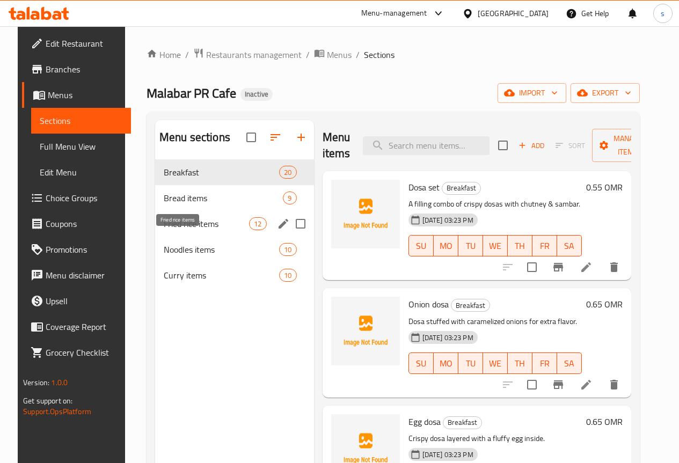
click at [181, 230] on span "Fried rice items" at bounding box center [206, 223] width 85 height 13
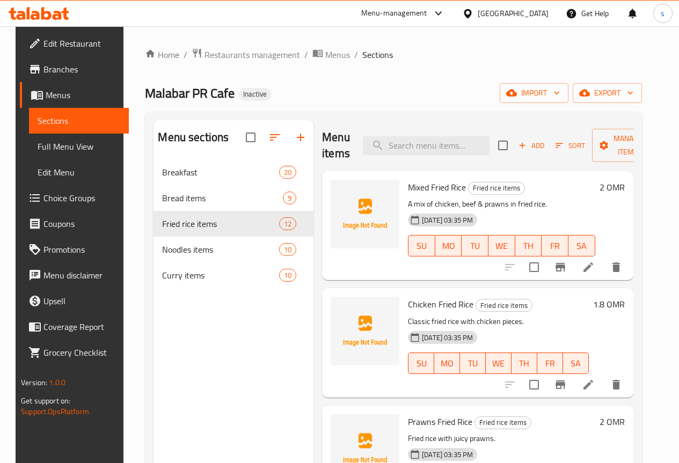
click at [61, 146] on span "Full Menu View" at bounding box center [79, 146] width 83 height 13
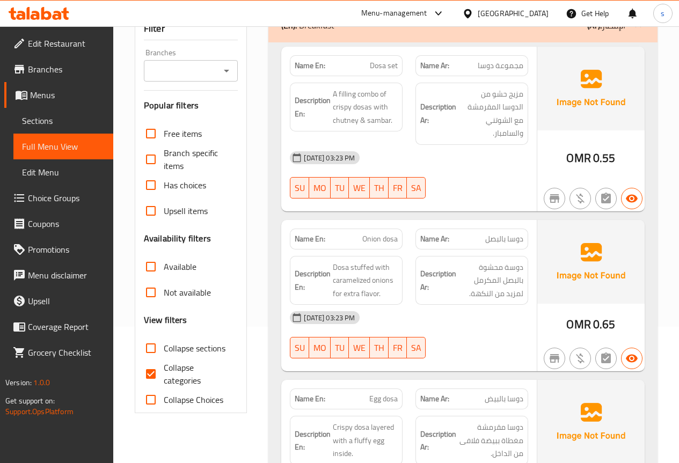
scroll to position [268, 0]
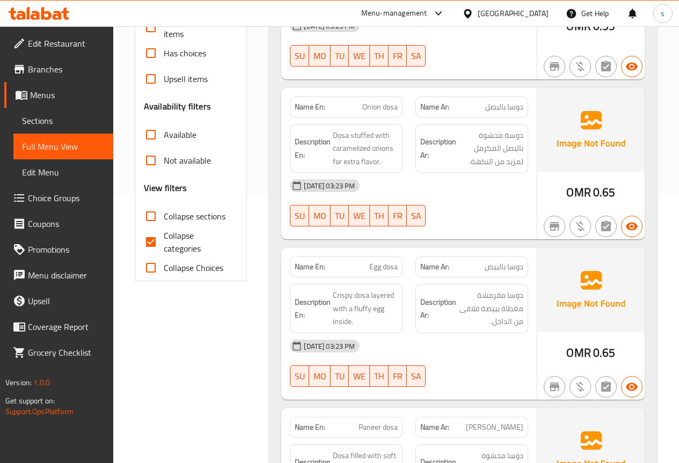
click at [151, 240] on input "Collapse categories" at bounding box center [151, 242] width 26 height 26
checkbox input "false"
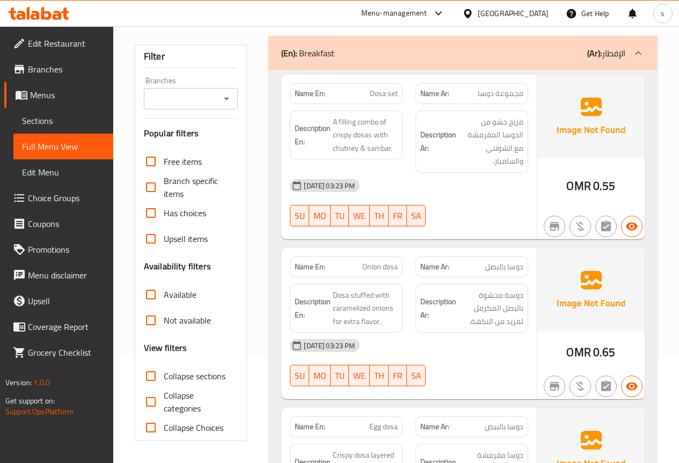
scroll to position [215, 0]
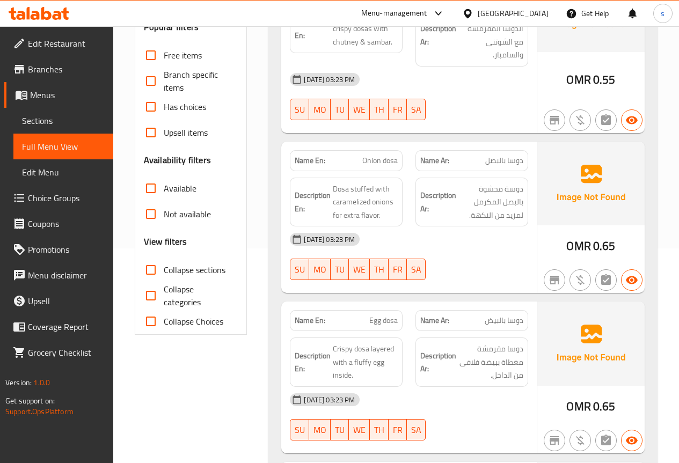
click at [165, 273] on span "Collapse sections" at bounding box center [195, 269] width 62 height 13
click at [164, 273] on input "Collapse sections" at bounding box center [151, 270] width 26 height 26
checkbox input "true"
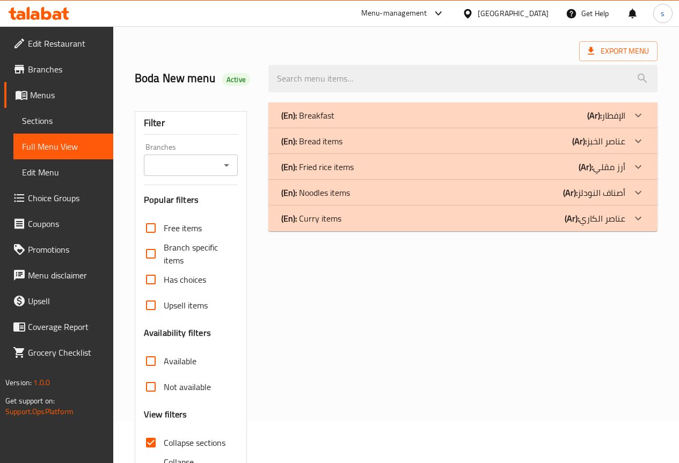
scroll to position [0, 0]
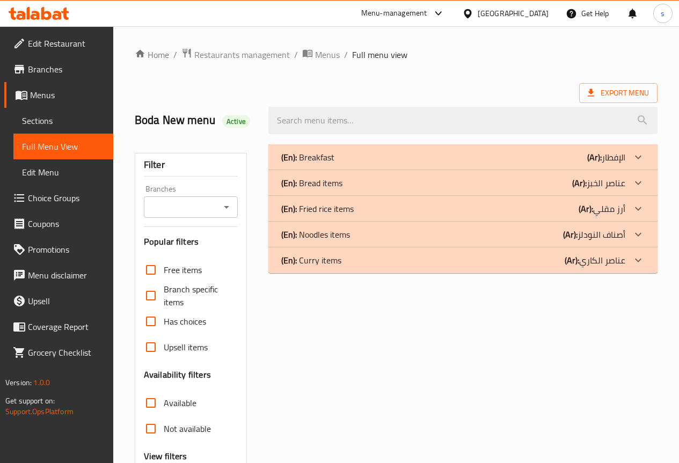
click at [345, 261] on div "(En): Curry items (Ar): عناصر الكاري" at bounding box center [453, 260] width 344 height 13
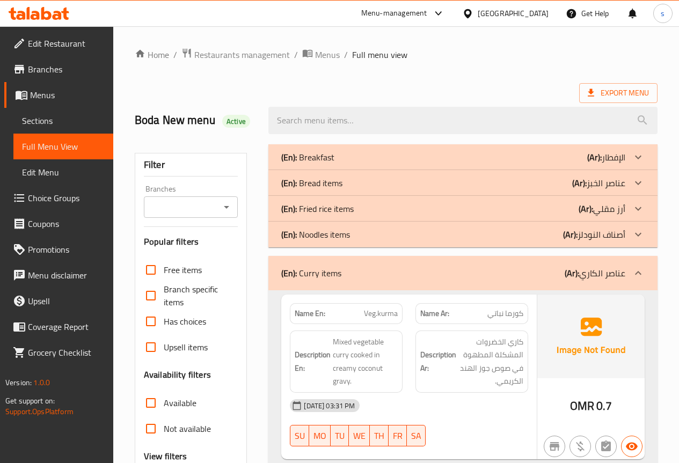
click at [351, 236] on div "(En): Noodles items (Ar): أصناف النودلز" at bounding box center [453, 234] width 344 height 13
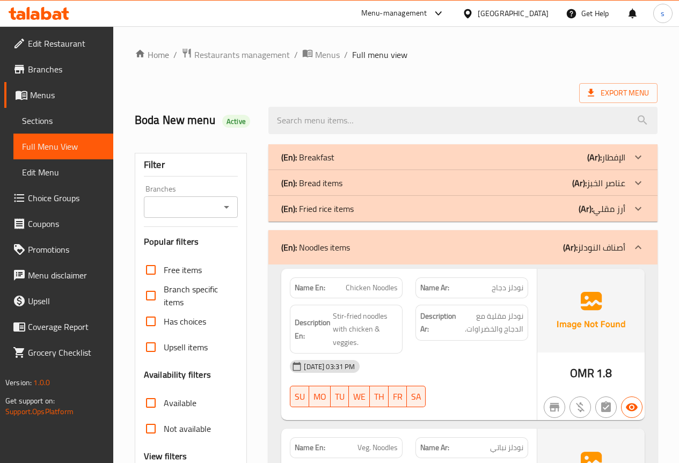
click at [355, 244] on div "(En): Noodles items (Ar): أصناف النودلز" at bounding box center [453, 247] width 344 height 13
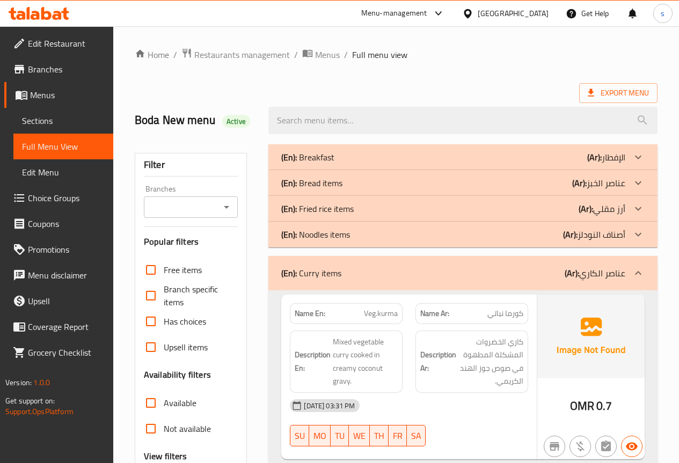
click at [354, 279] on div "(En): Curry items (Ar): عناصر الكاري" at bounding box center [453, 273] width 344 height 13
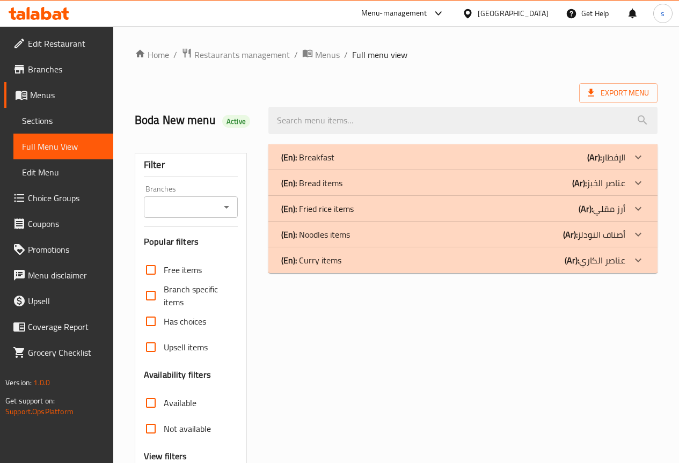
click at [339, 207] on p "(En): Fried rice items" at bounding box center [317, 208] width 72 height 13
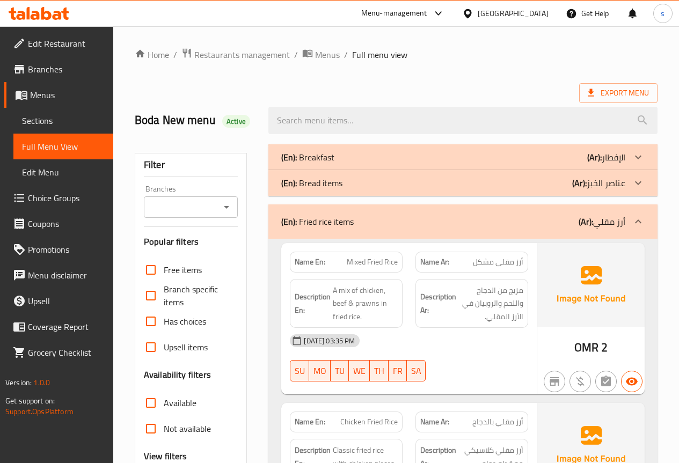
click at [477, 50] on ol "Home / Restaurants management / Menus / Full menu view" at bounding box center [396, 55] width 523 height 14
click at [437, 85] on div "Export Menu" at bounding box center [396, 93] width 523 height 20
